Goal: Find specific page/section: Find specific page/section

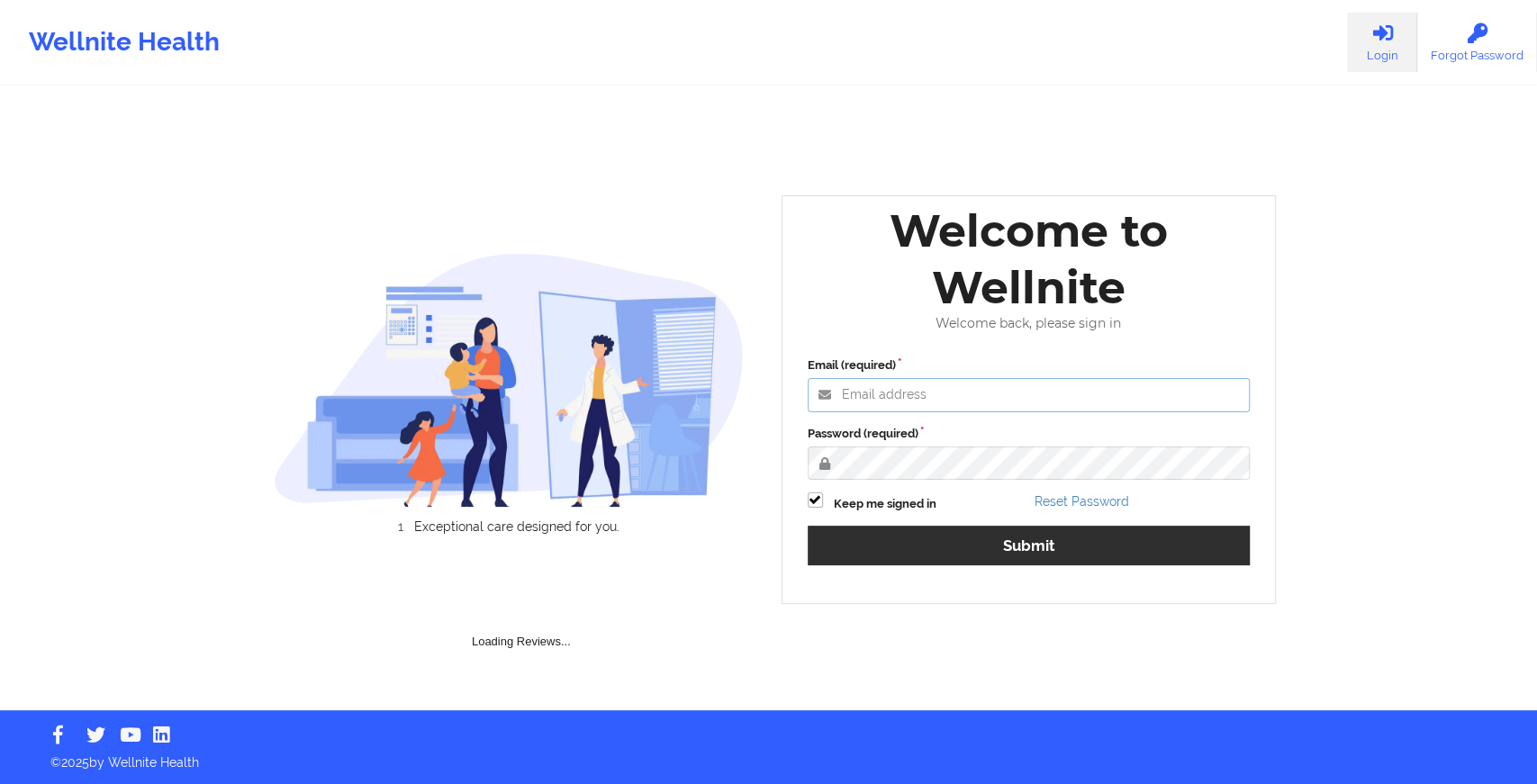
type input "[EMAIL_ADDRESS][DOMAIN_NAME]"
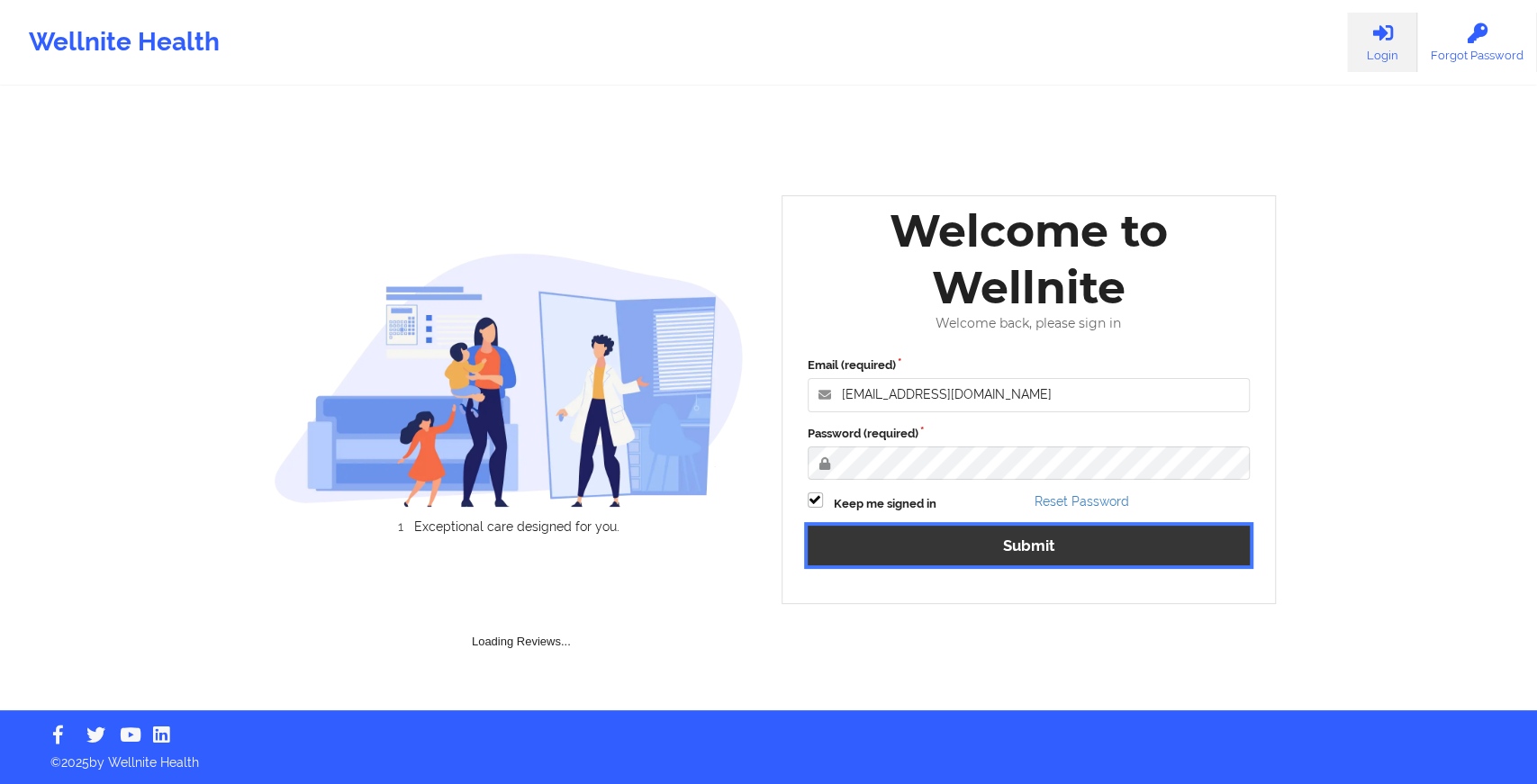
click at [873, 543] on div "Email (required) edima@wellnite.com Password (required) Keep me signed in Reset…" at bounding box center [1029, 466] width 468 height 246
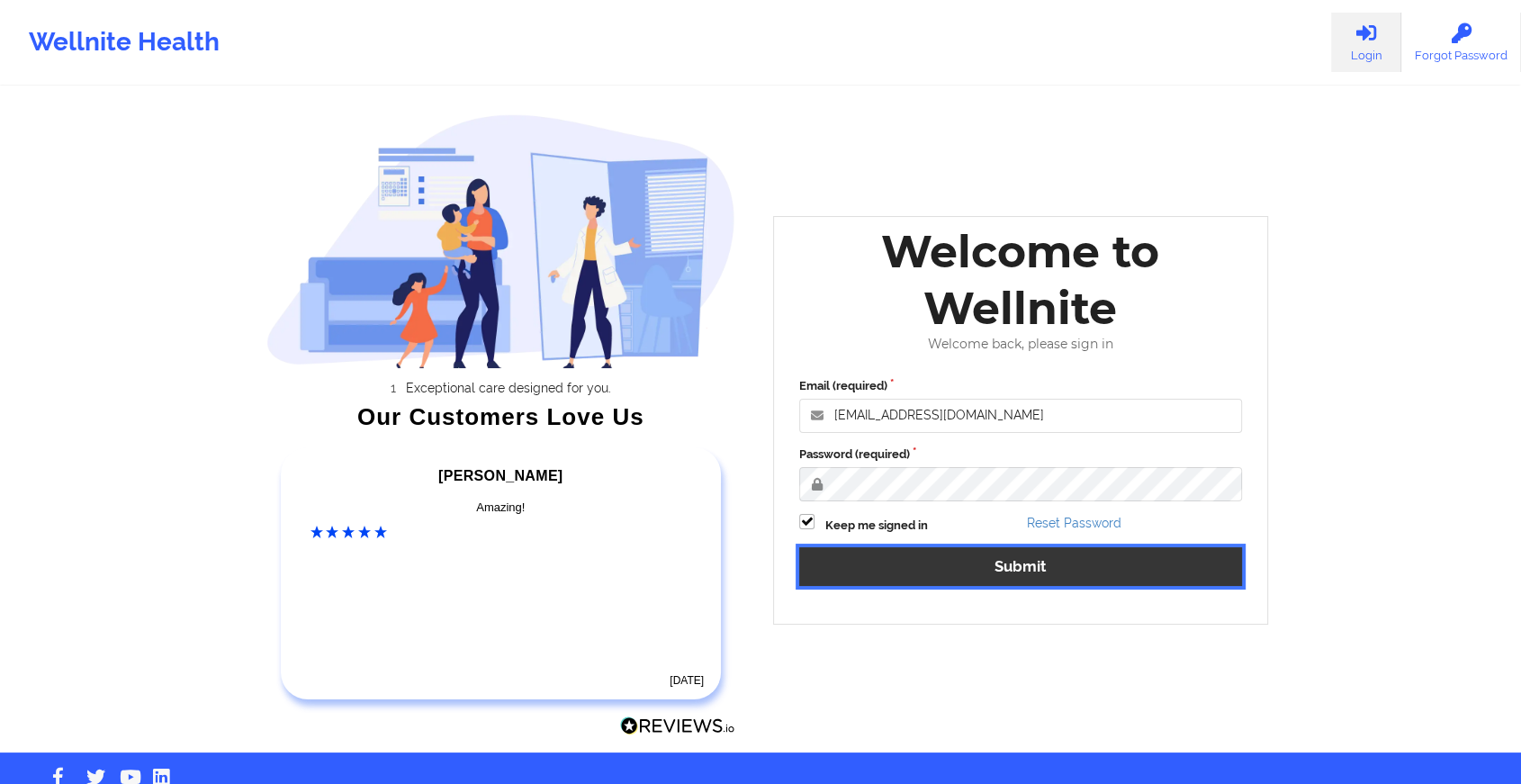
click at [877, 549] on button "Submit" at bounding box center [1021, 566] width 443 height 38
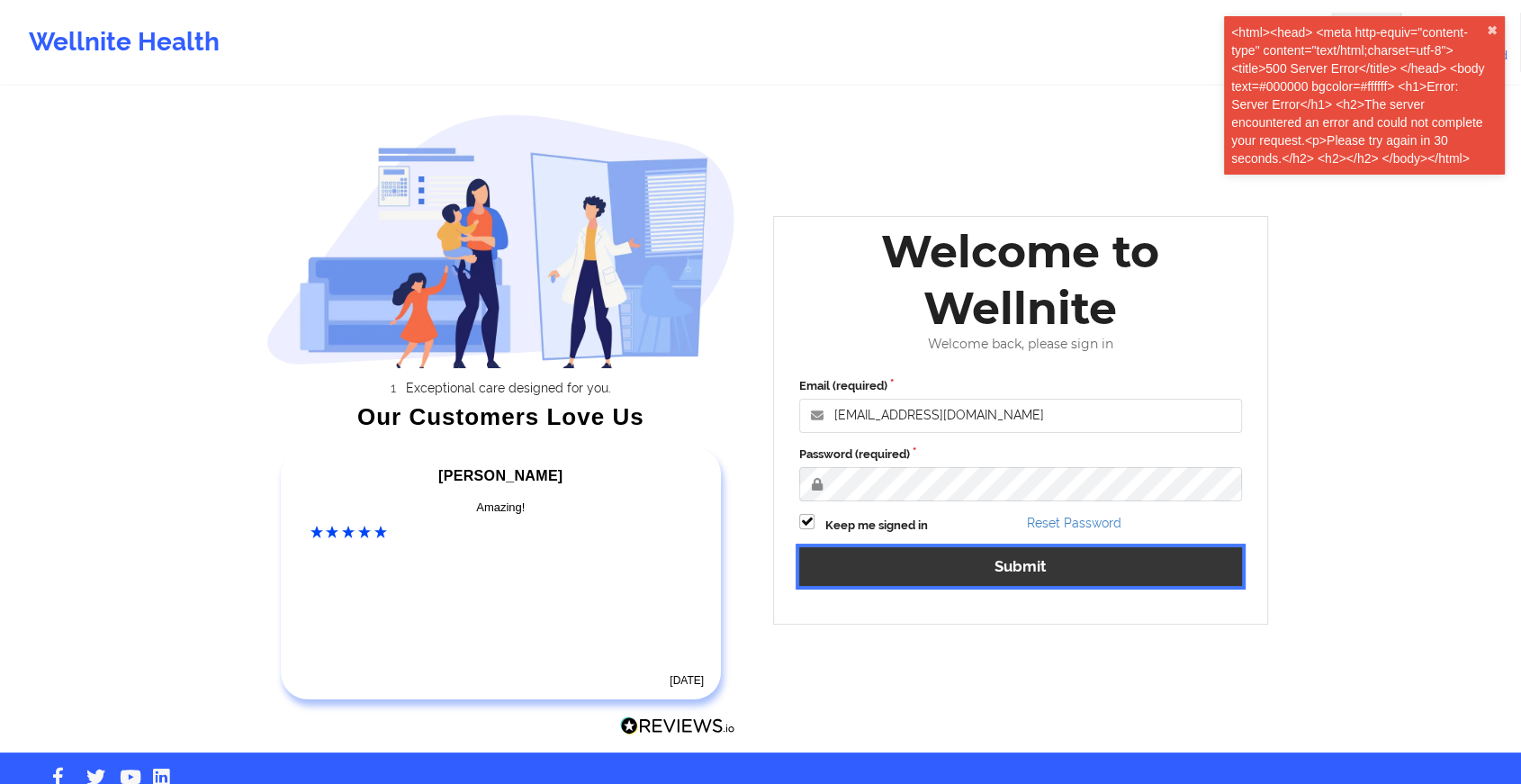
click at [958, 572] on button "Submit" at bounding box center [1021, 566] width 443 height 38
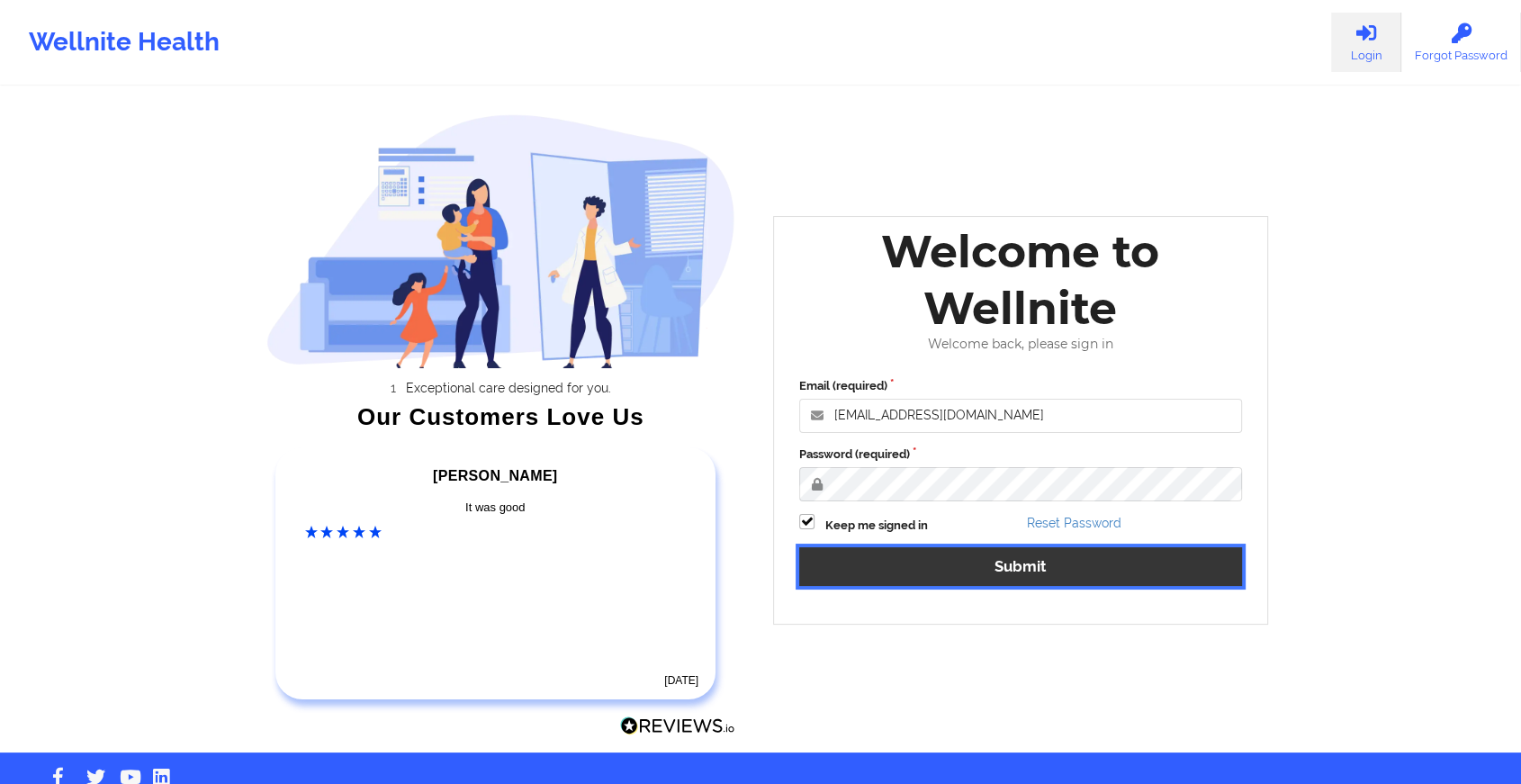
click at [958, 572] on button "Submit" at bounding box center [1021, 566] width 443 height 38
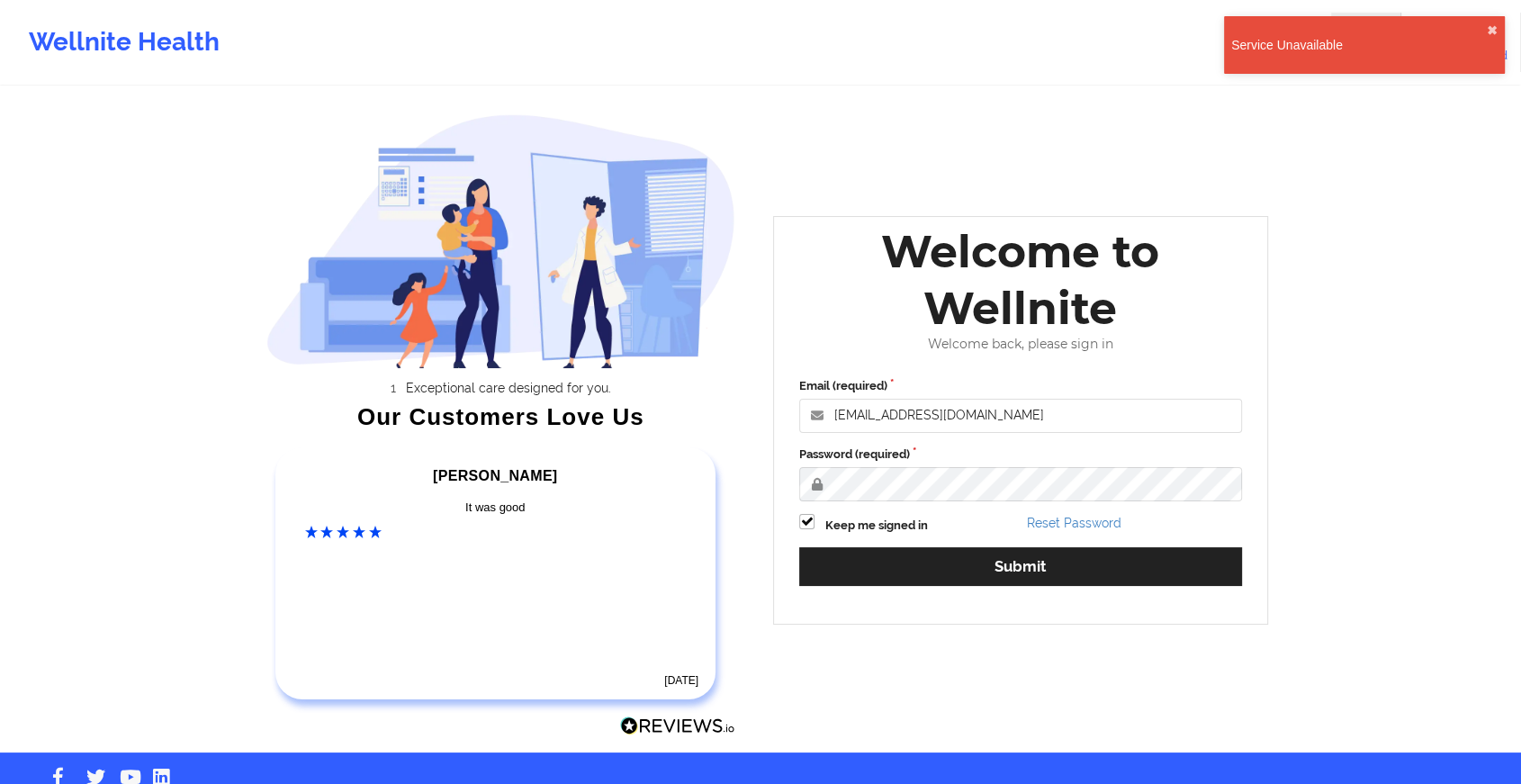
click at [975, 601] on div "Email (required) edima@wellnite.com Password (required) Keep me signed in Reset…" at bounding box center [1021, 488] width 468 height 246
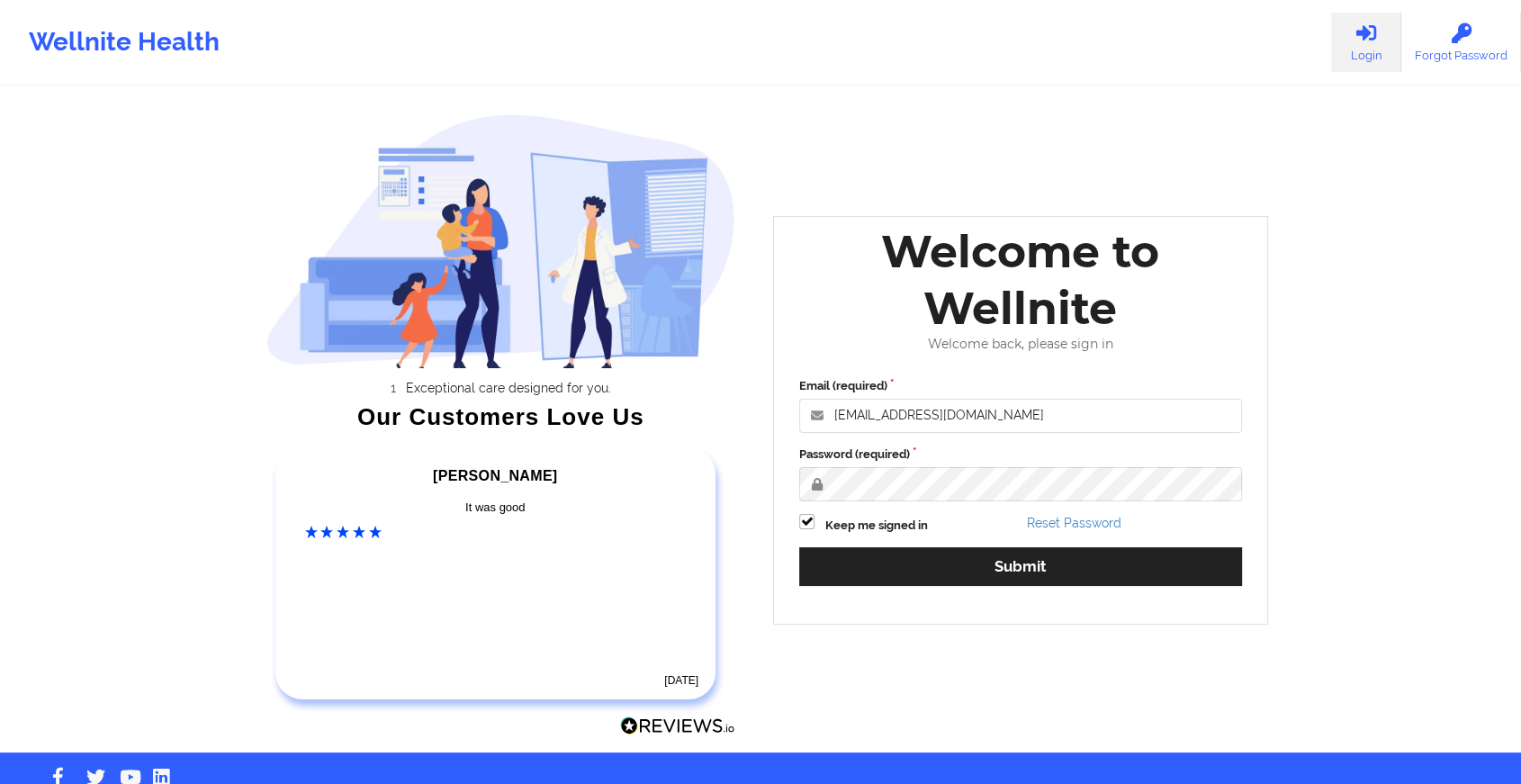
click at [965, 588] on div "Email (required) edima@wellnite.com Password (required) Keep me signed in Reset…" at bounding box center [1021, 488] width 468 height 246
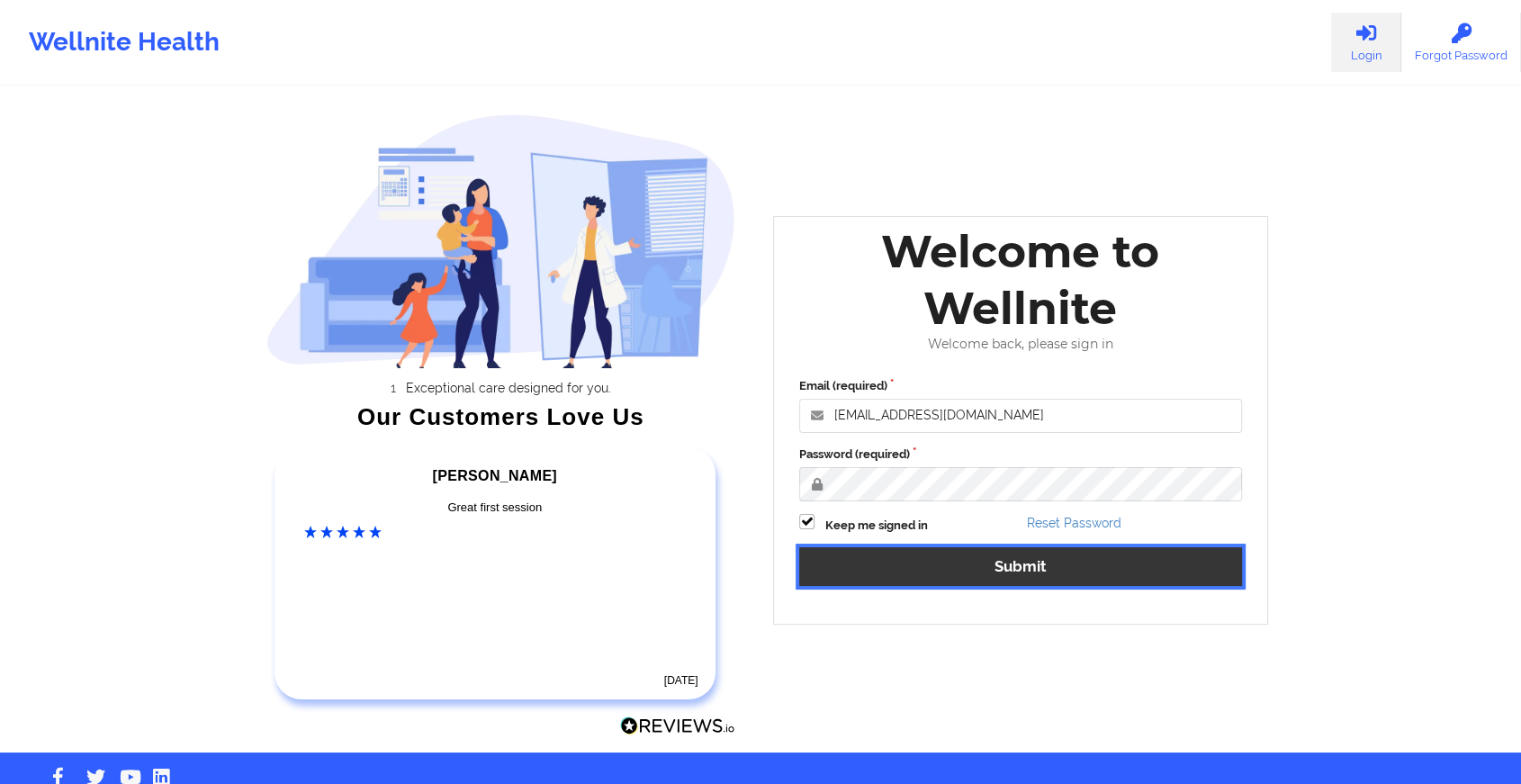
click at [929, 576] on button "Submit" at bounding box center [1021, 566] width 443 height 38
click at [936, 565] on button "Submit" at bounding box center [1021, 566] width 443 height 38
click at [905, 568] on button "Submit" at bounding box center [1021, 566] width 443 height 38
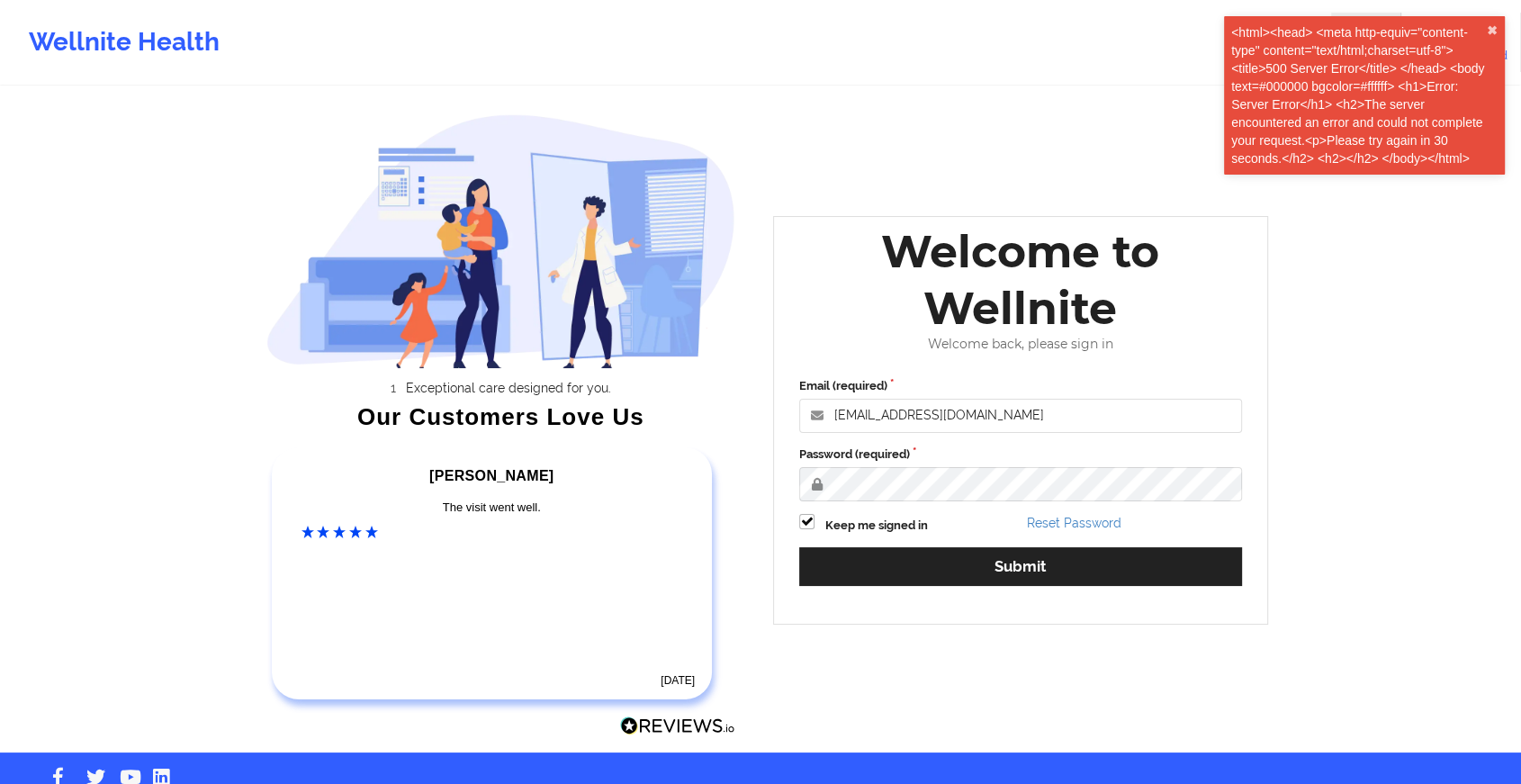
click at [878, 590] on div "Email (required) edima@wellnite.com Password (required) Keep me signed in Reset…" at bounding box center [1021, 488] width 468 height 246
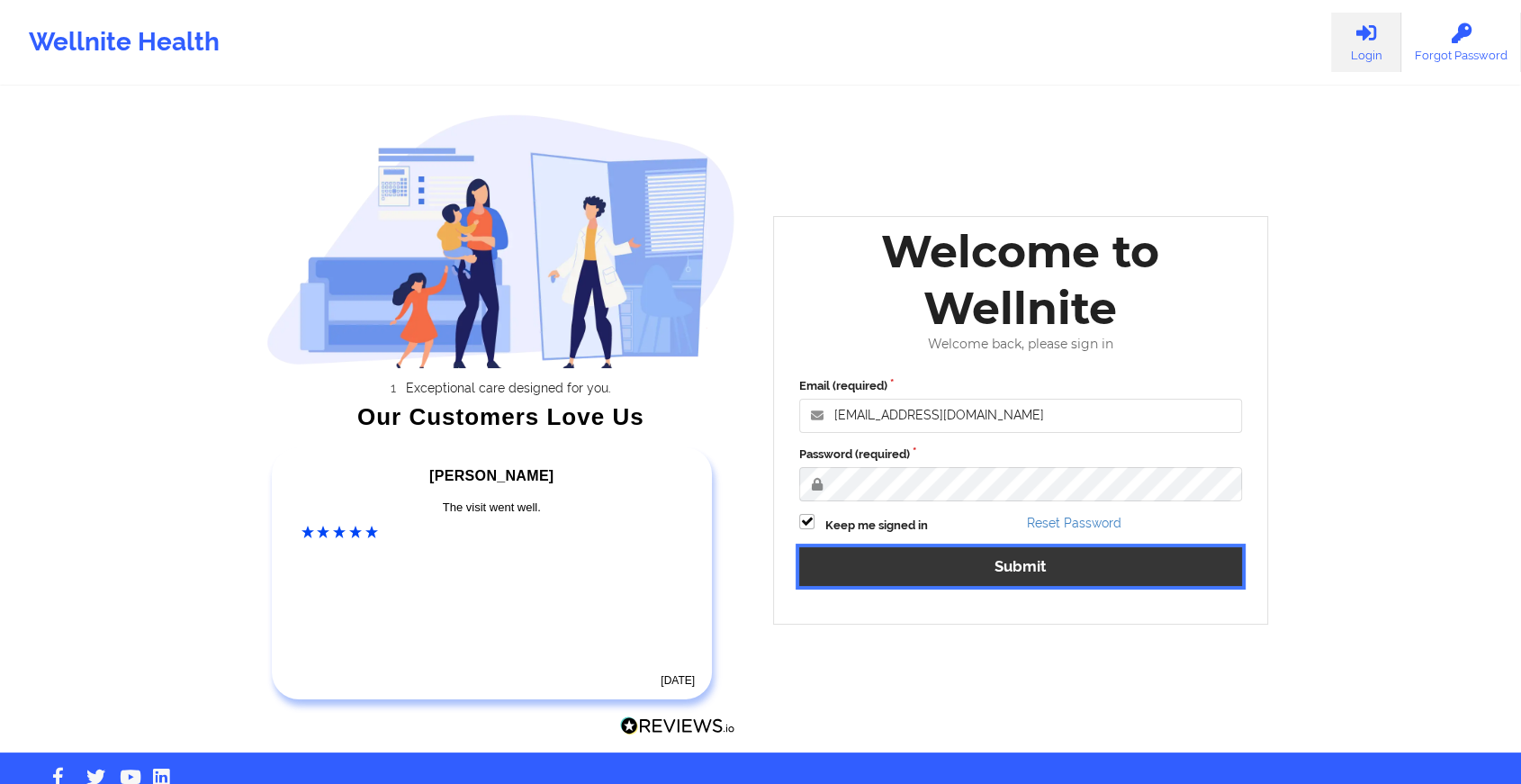
click at [899, 582] on button "Submit" at bounding box center [1021, 566] width 443 height 38
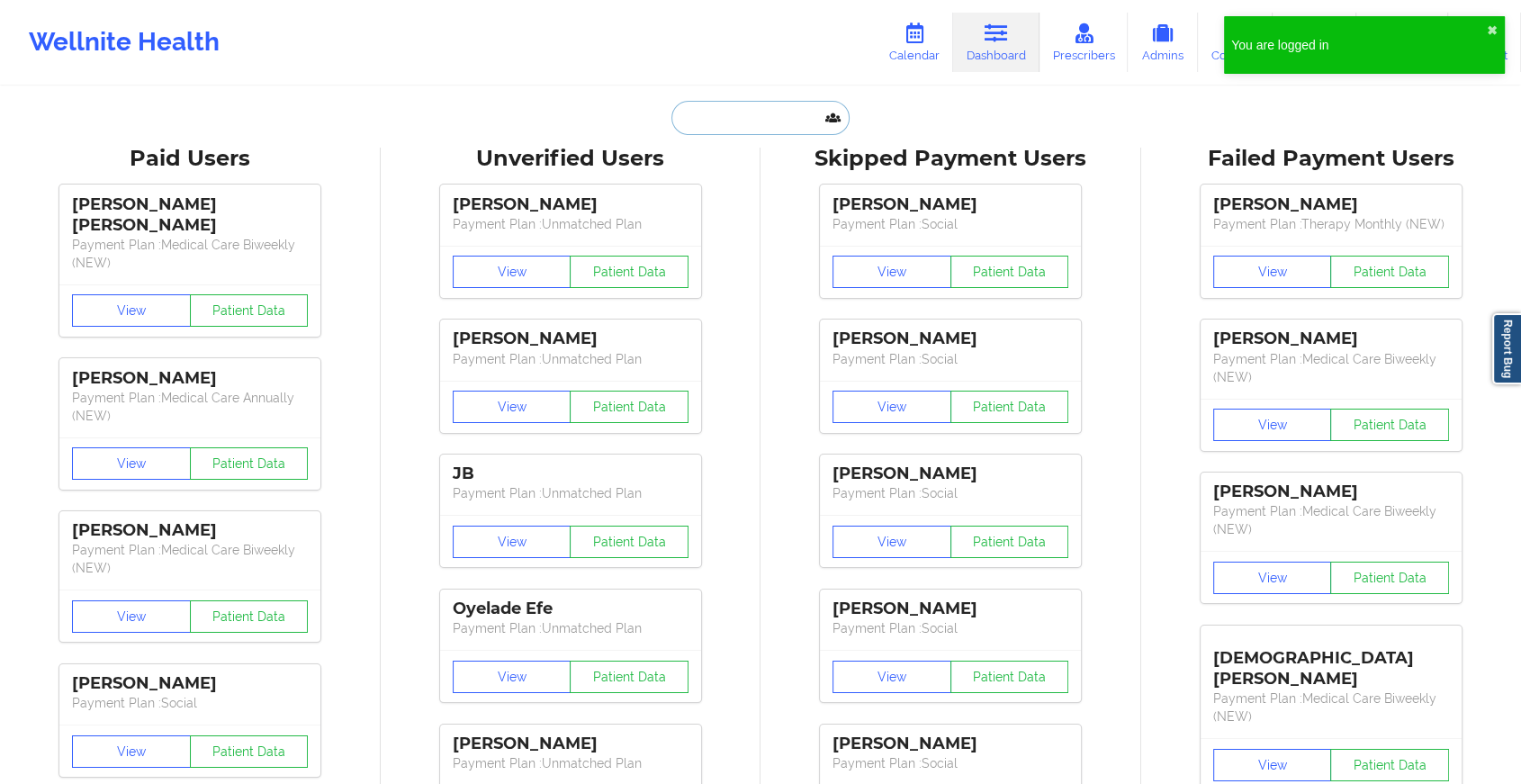
click at [749, 125] on input "text" at bounding box center [760, 118] width 179 height 34
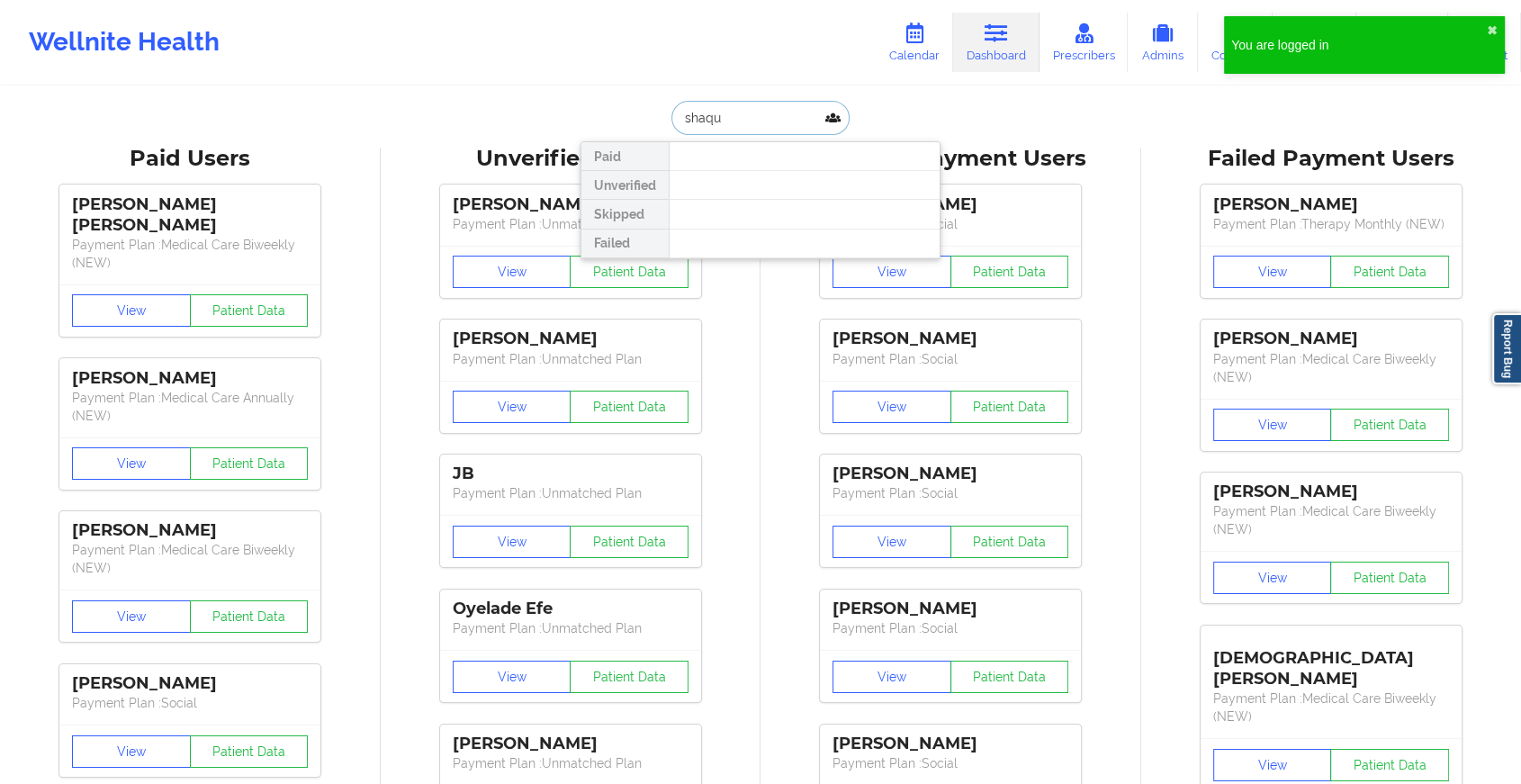
type input "shaqui"
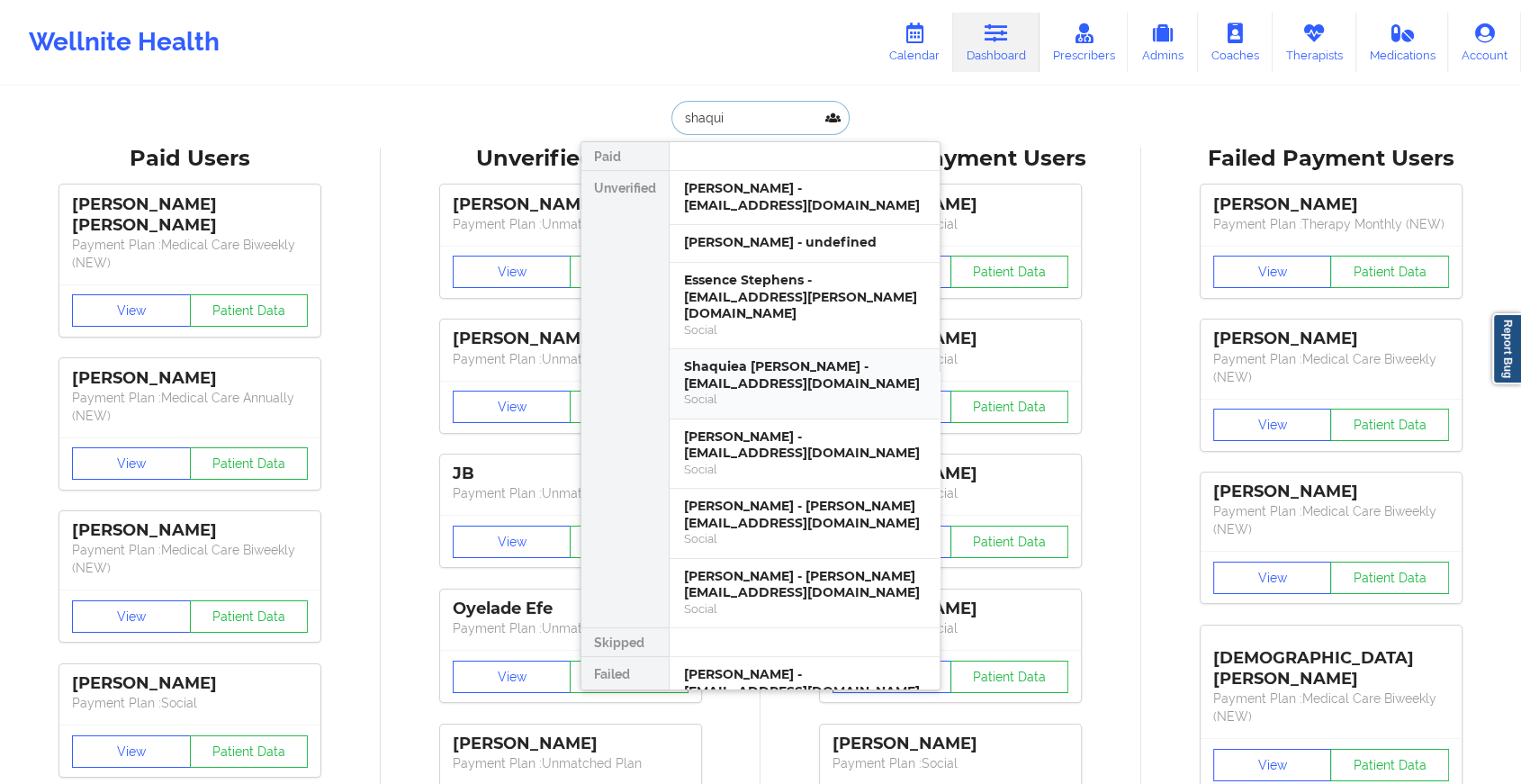
click at [781, 365] on div "Shaquiea Sykes - shsykes314@gmail.com" at bounding box center [805, 375] width 241 height 33
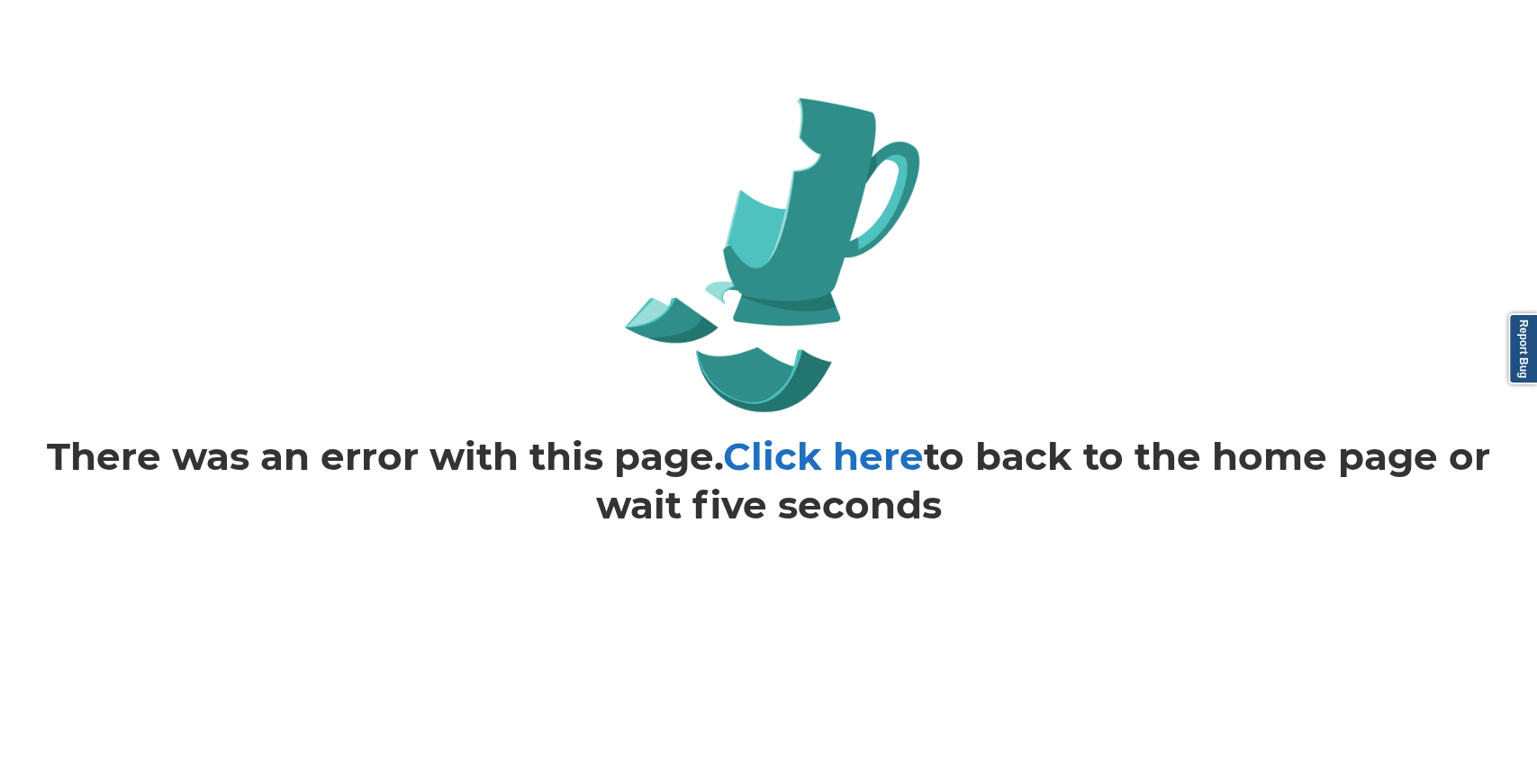
click at [772, 463] on link "Click here" at bounding box center [823, 456] width 201 height 47
click at [792, 452] on link "Click here" at bounding box center [823, 456] width 201 height 47
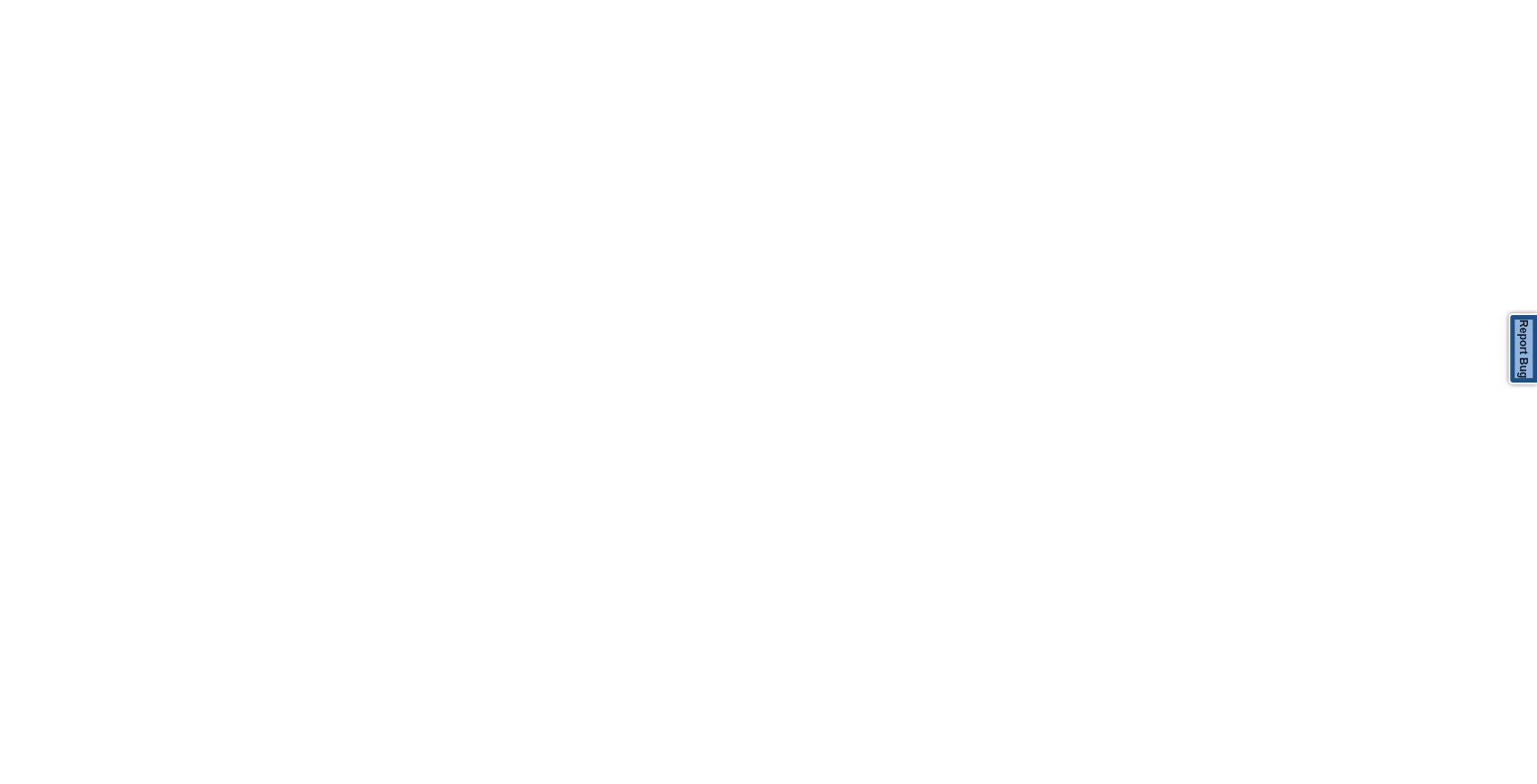
click at [792, 452] on body "Report Bug" at bounding box center [768, 392] width 1537 height 784
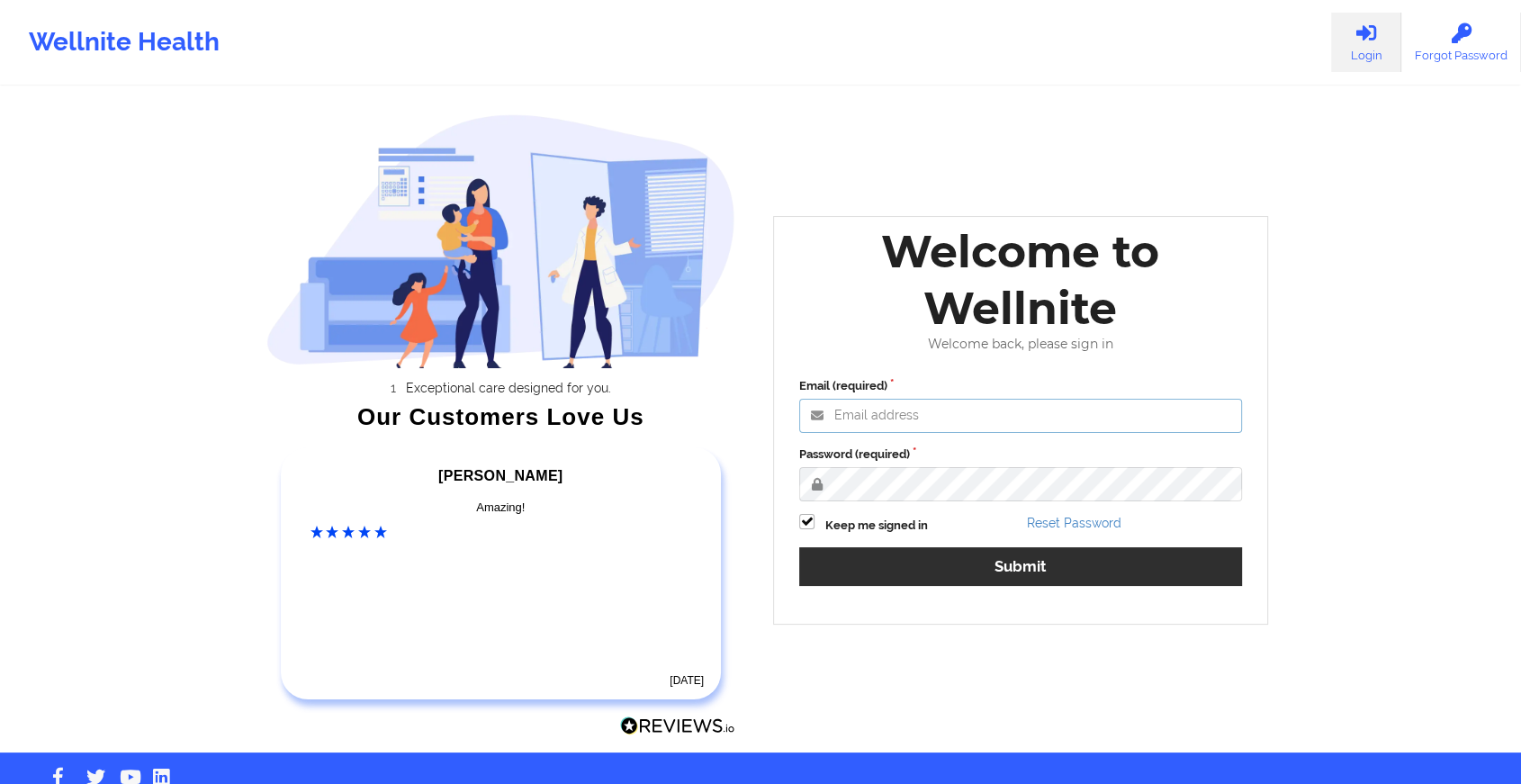
type input "[EMAIL_ADDRESS][DOMAIN_NAME]"
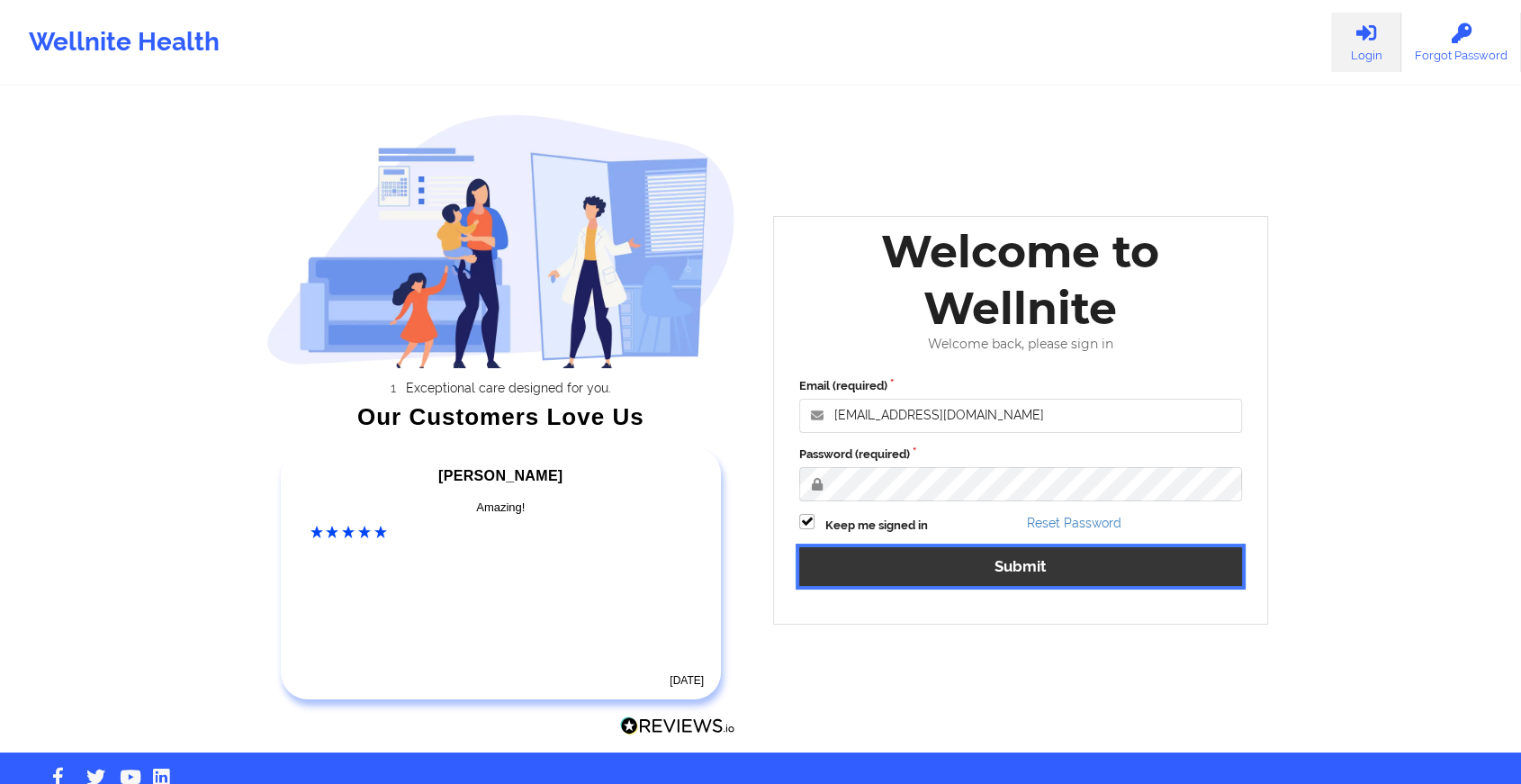
click at [878, 562] on button "Submit" at bounding box center [1021, 566] width 443 height 38
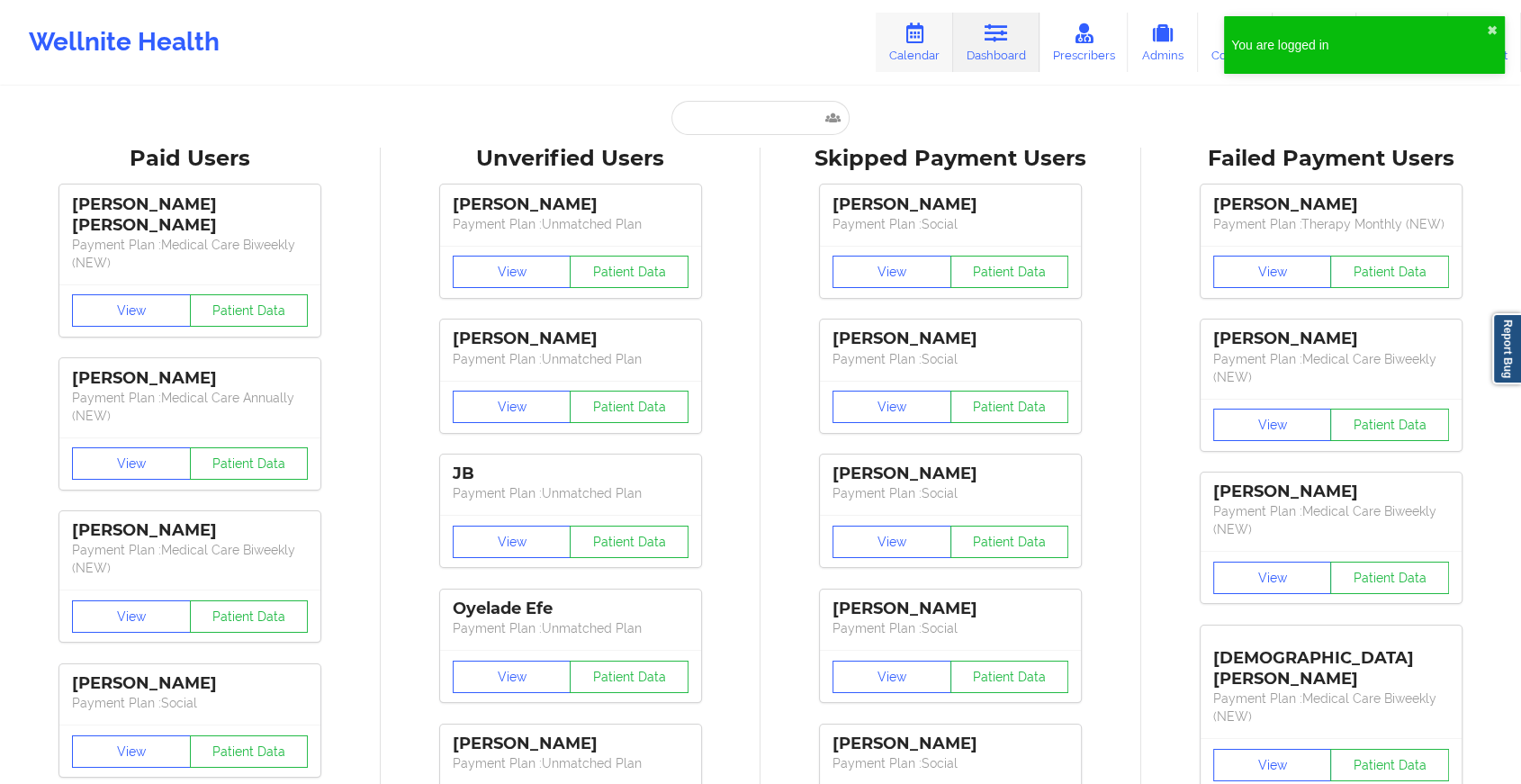
click at [894, 56] on link "Calendar" at bounding box center [915, 42] width 78 height 60
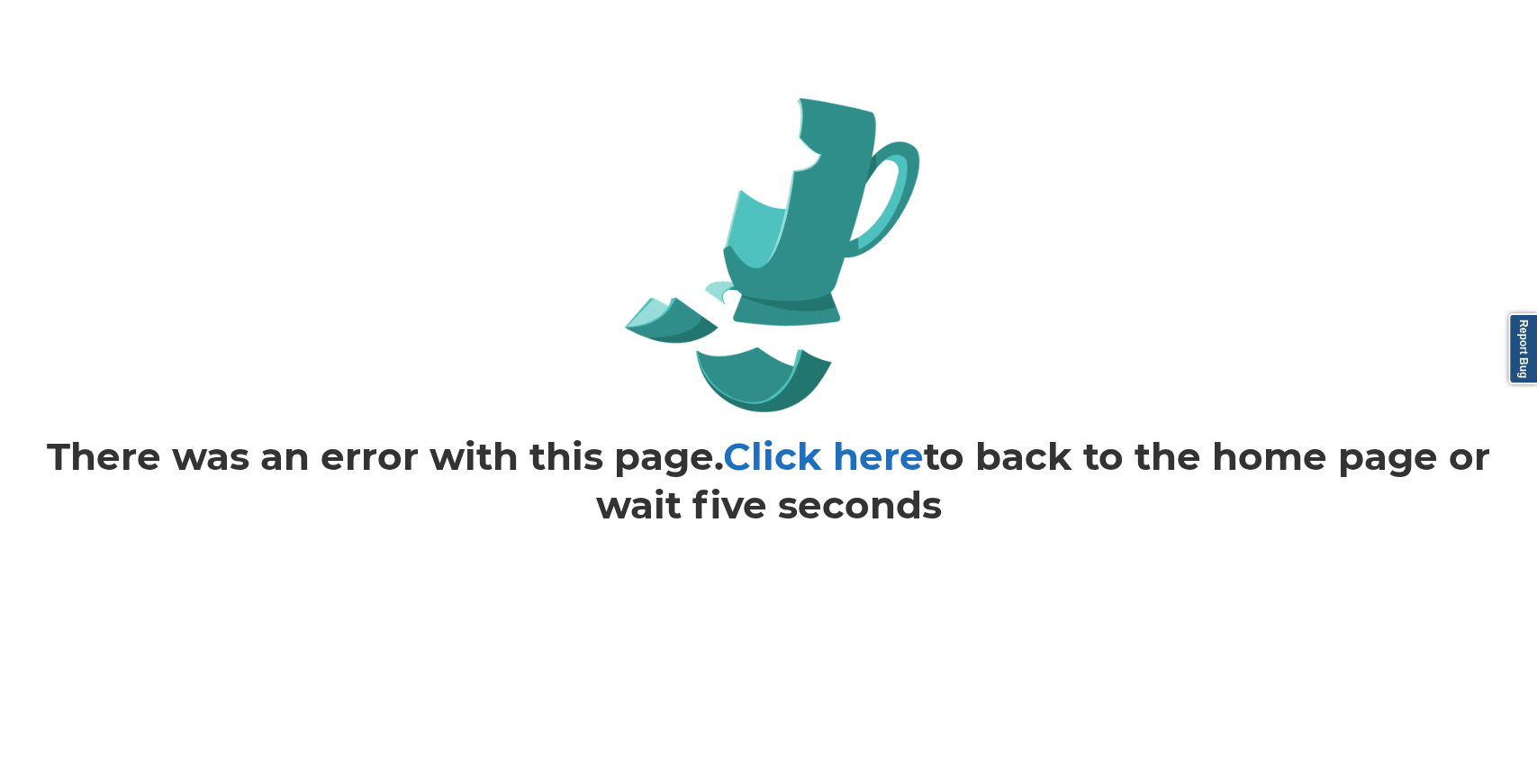
click at [841, 449] on link "Click here" at bounding box center [823, 456] width 201 height 47
